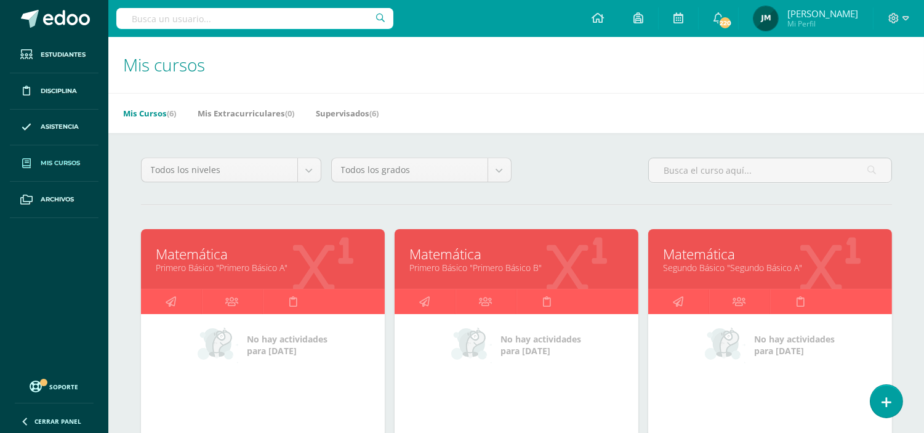
scroll to position [205, 0]
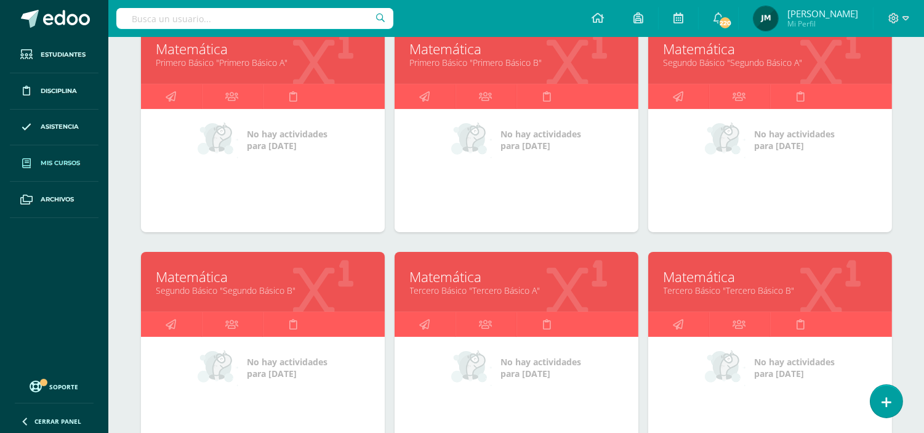
click at [478, 289] on link "Tercero Básico "Tercero Básico A"" at bounding box center [516, 291] width 213 height 12
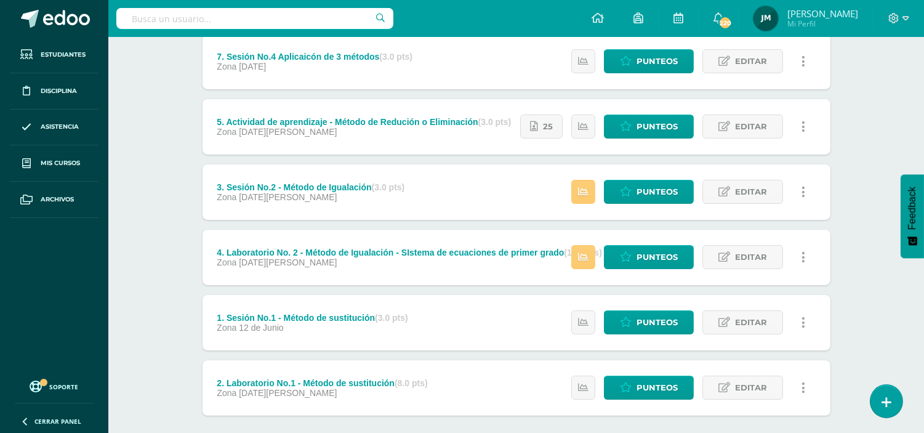
scroll to position [629, 0]
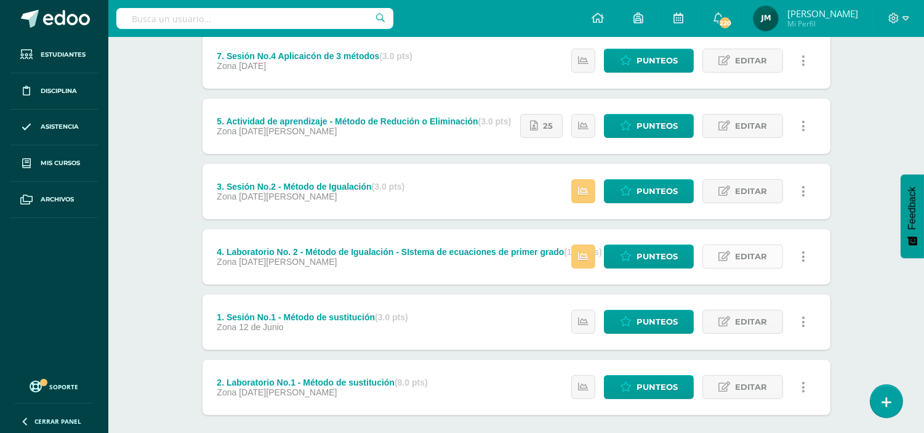
click at [743, 257] on span "Editar" at bounding box center [751, 256] width 32 height 23
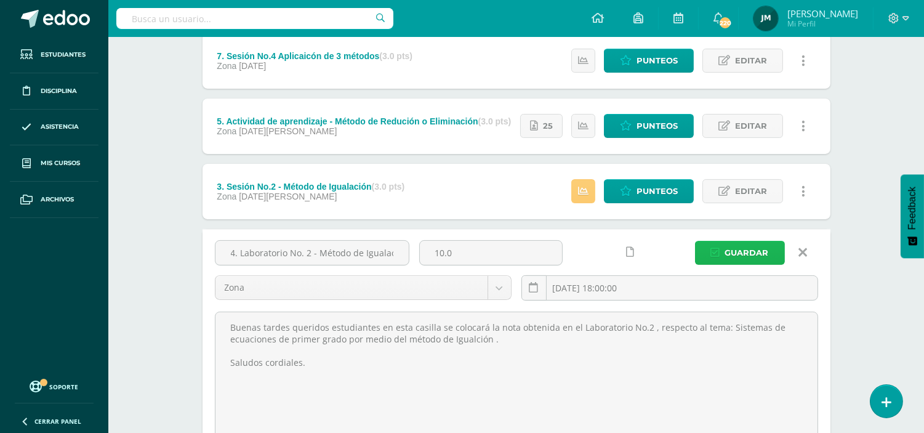
click at [731, 253] on span "Guardar" at bounding box center [747, 252] width 44 height 23
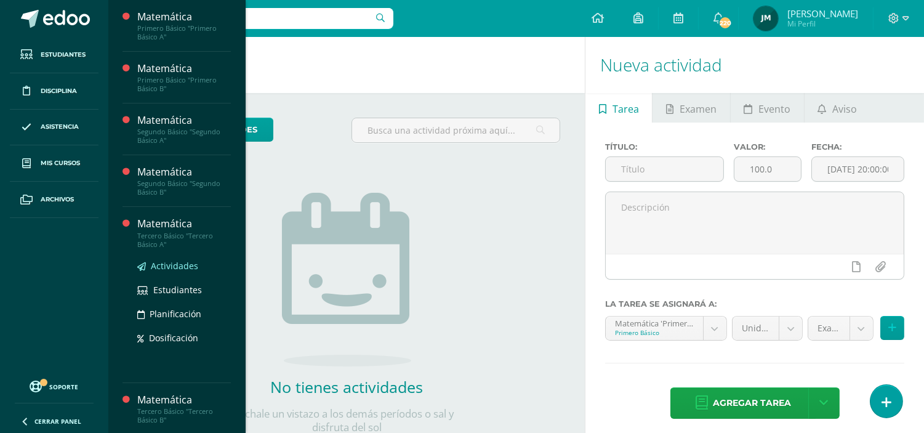
click at [176, 265] on span "Actividades" at bounding box center [174, 266] width 47 height 12
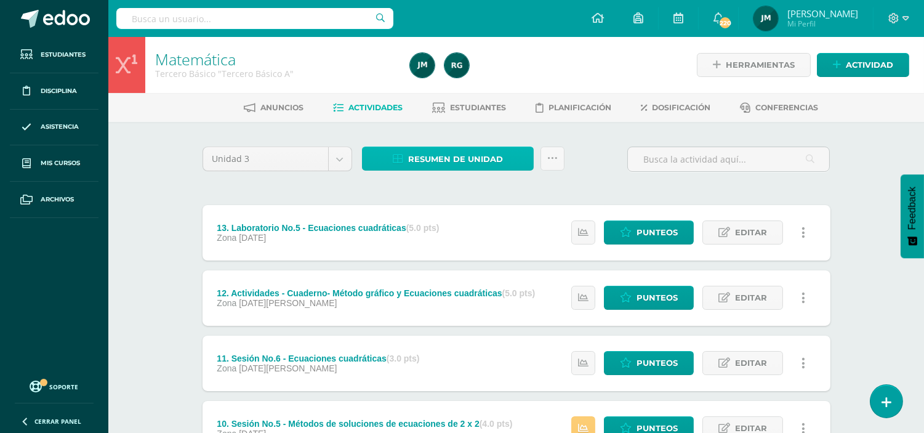
click at [432, 158] on span "Resumen de unidad" at bounding box center [455, 159] width 95 height 23
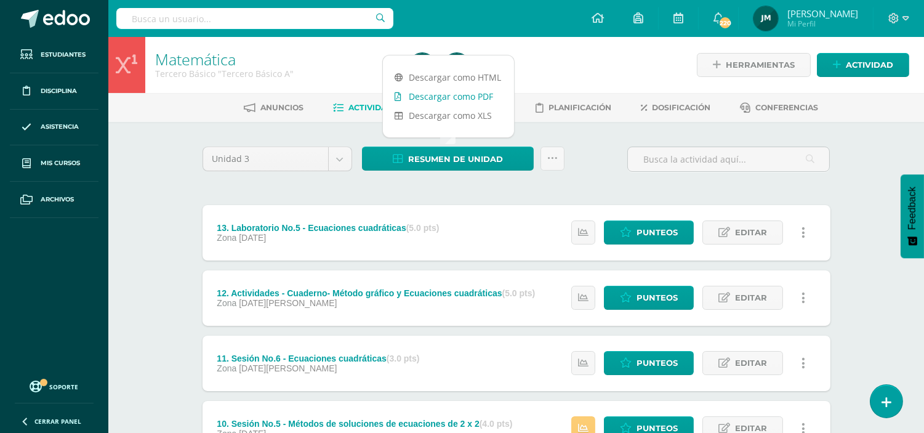
click at [447, 96] on link "Descargar como PDF" at bounding box center [448, 96] width 131 height 19
